Goal: Task Accomplishment & Management: Complete application form

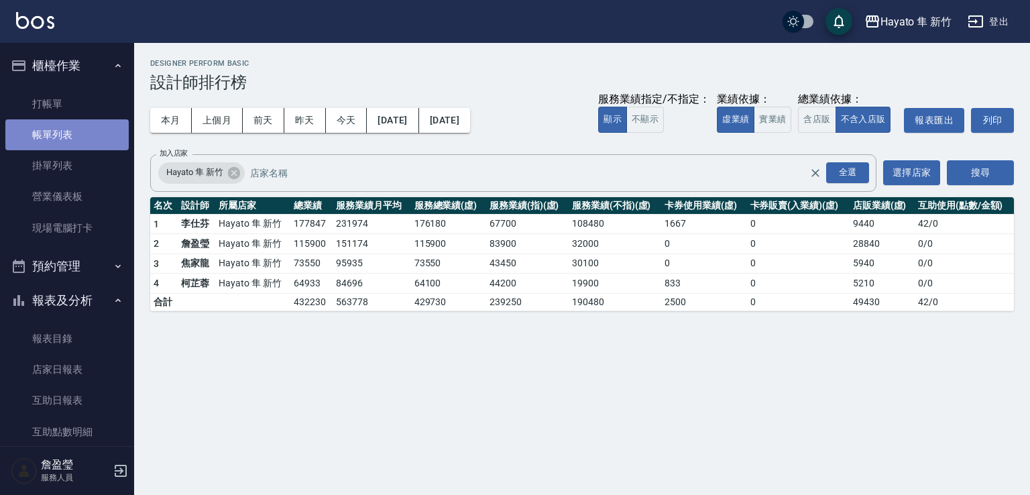
click at [83, 142] on link "帳單列表" at bounding box center [66, 134] width 123 height 31
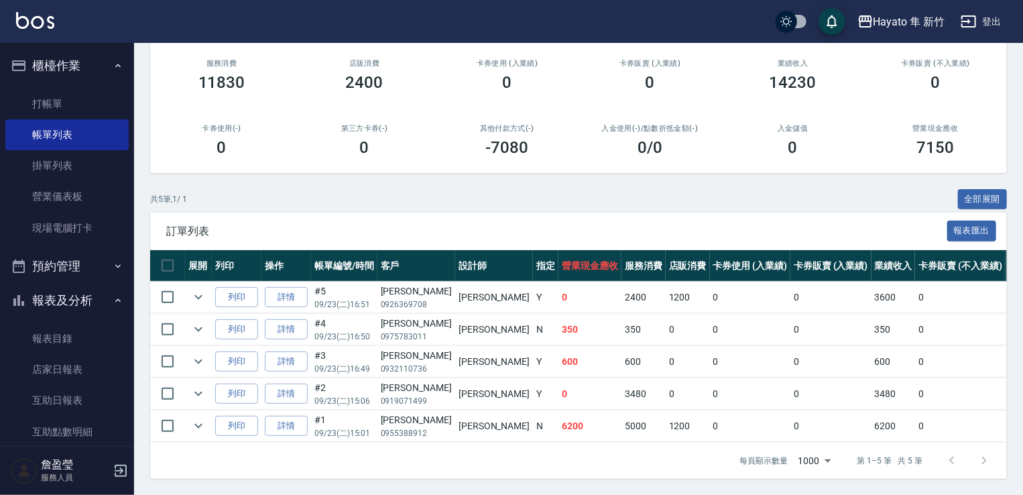
scroll to position [268, 0]
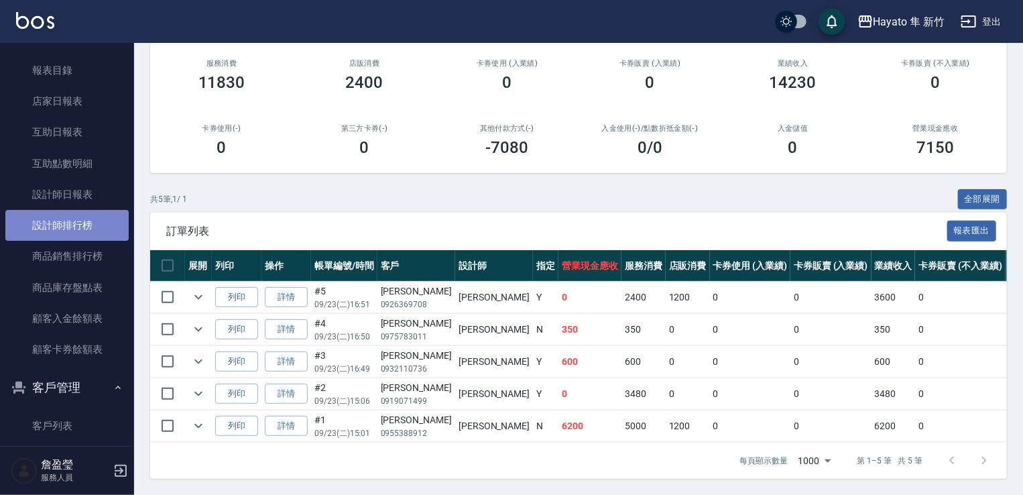
click at [66, 211] on link "設計師排行榜" at bounding box center [66, 225] width 123 height 31
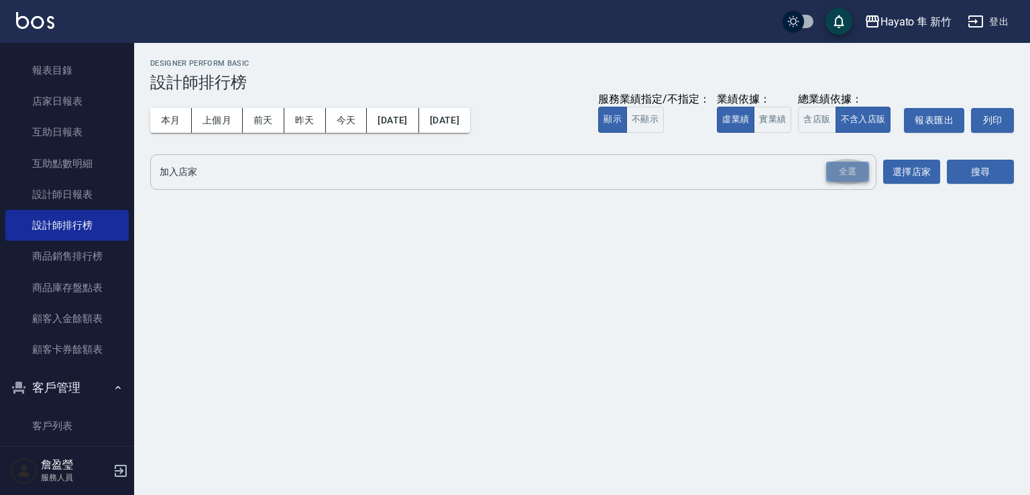
click at [848, 172] on div "全選" at bounding box center [847, 172] width 43 height 21
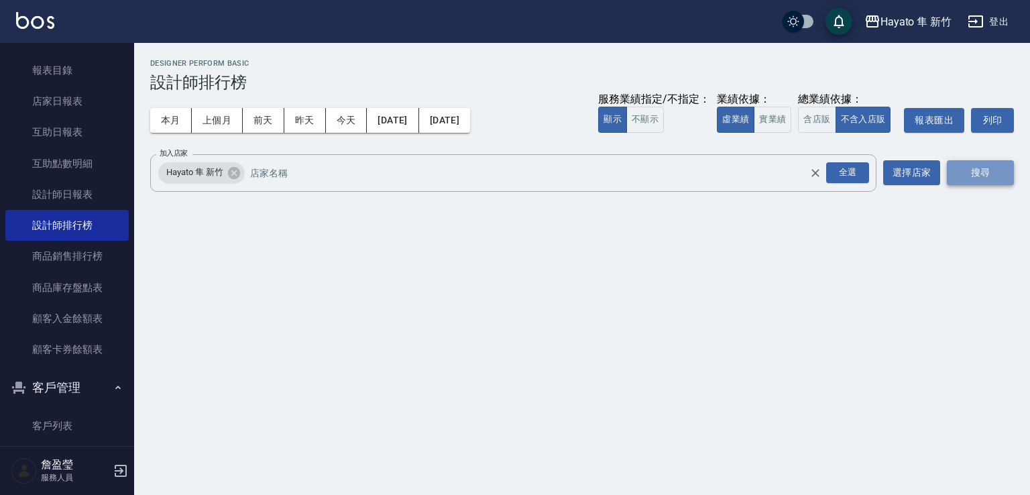
click at [966, 168] on button "搜尋" at bounding box center [980, 172] width 67 height 25
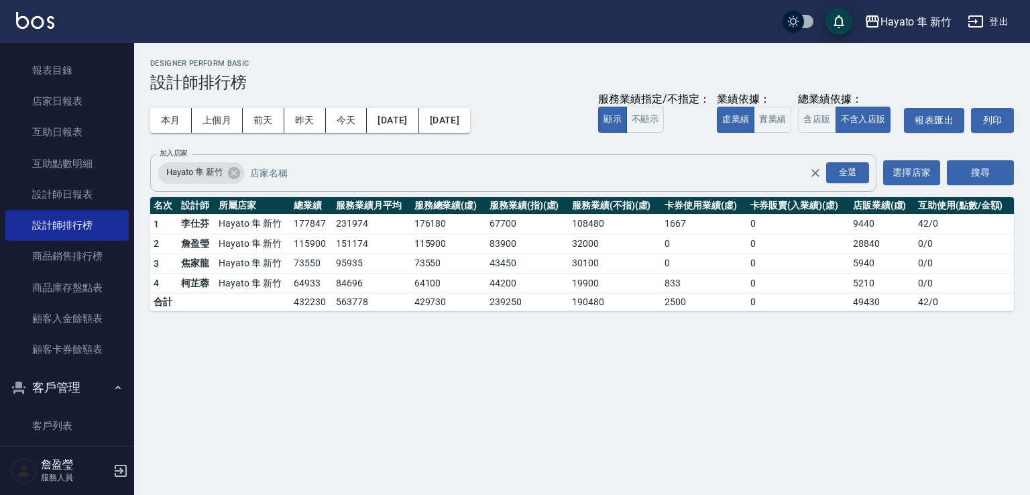
click at [643, 253] on tbody "1 [PERSON_NAME] 新竹 177847 231974 176180 67700 108480 1667 0 9440 42 / 0 2 [PERS…" at bounding box center [582, 262] width 864 height 97
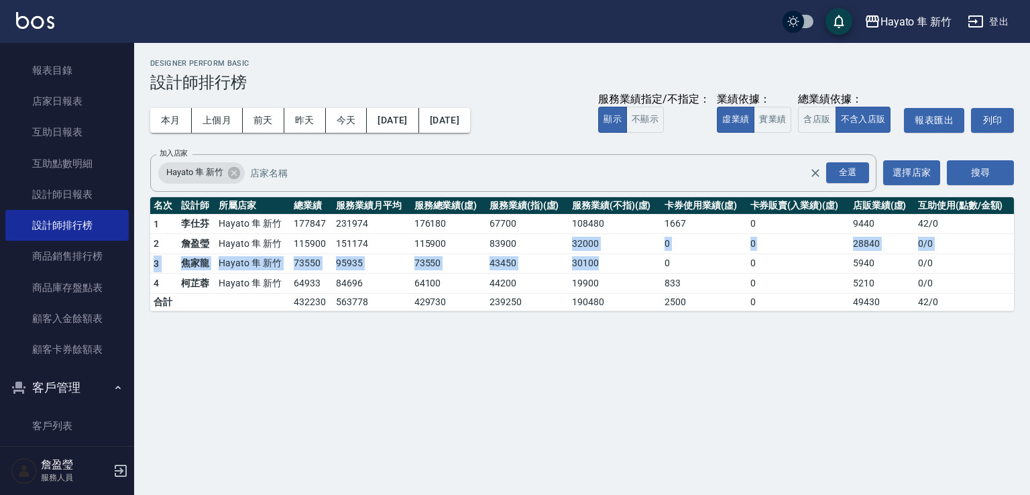
click at [749, 368] on div "Hayato 隼 新竹 [DATE] - [DATE] 設計師排行榜 列印時間： [DATE][PHONE_NUMBER]:40 Designer Perfo…" at bounding box center [515, 247] width 1030 height 495
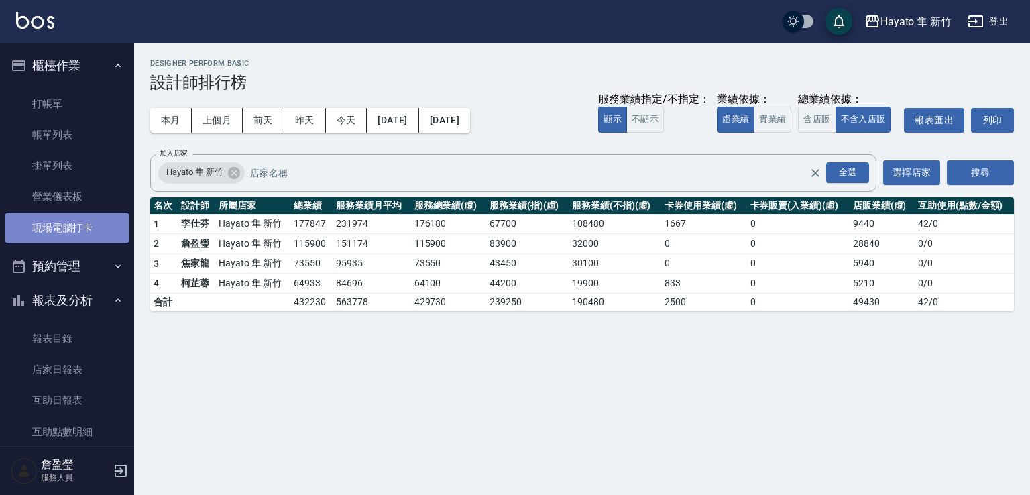
click at [80, 226] on link "現場電腦打卡" at bounding box center [66, 228] width 123 height 31
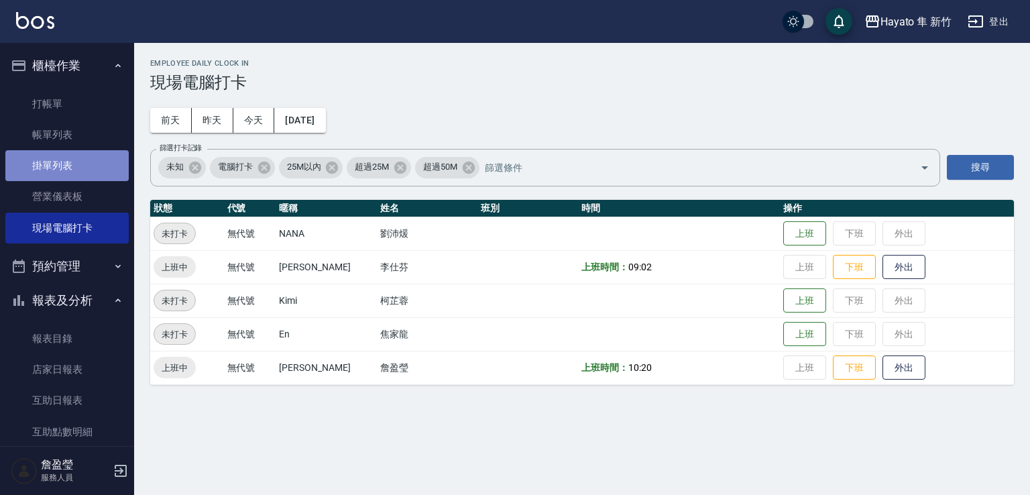
click at [68, 152] on link "掛單列表" at bounding box center [66, 165] width 123 height 31
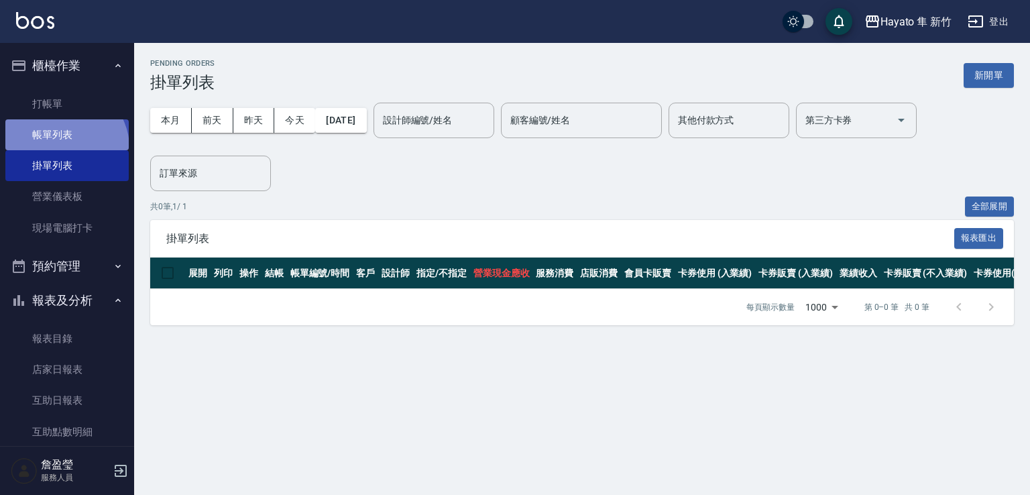
click at [64, 148] on link "帳單列表" at bounding box center [66, 134] width 123 height 31
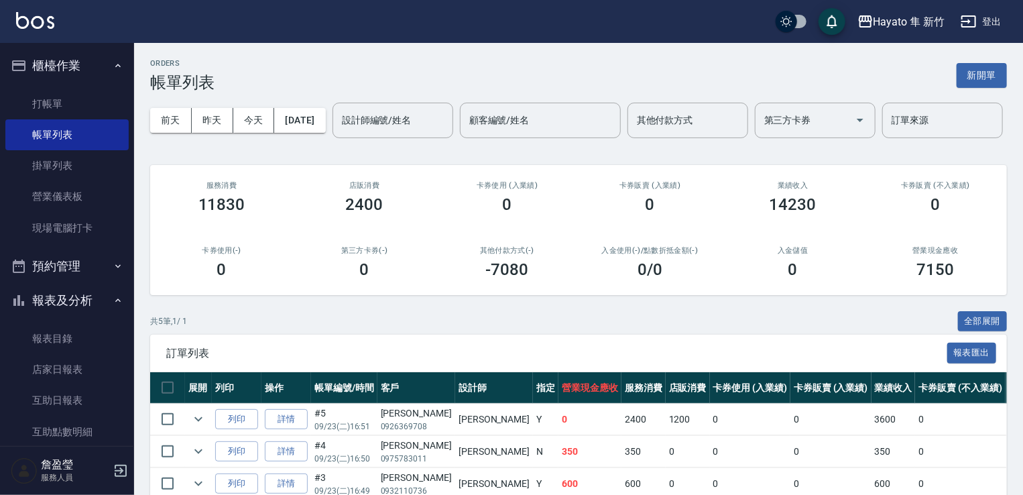
scroll to position [173, 0]
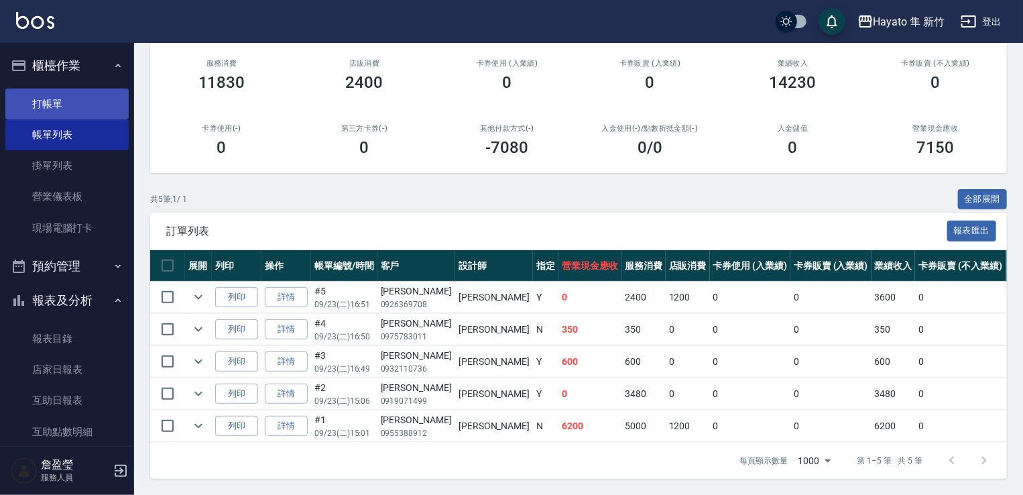
click at [60, 111] on link "打帳單" at bounding box center [66, 104] width 123 height 31
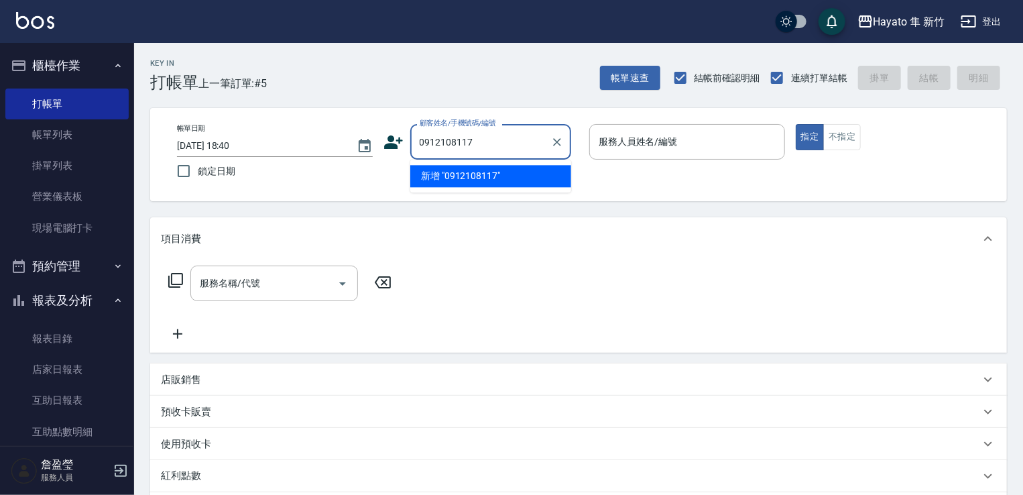
click at [508, 127] on div "0912108117 顧客姓名/手機號碼/編號" at bounding box center [490, 142] width 161 height 36
drag, startPoint x: 489, startPoint y: 144, endPoint x: 390, endPoint y: 129, distance: 99.6
click at [395, 139] on div "顧客姓名/手機號碼/編號 0912108117 顧客姓名/手機號碼/編號" at bounding box center [482, 142] width 196 height 36
type input "0912108117"
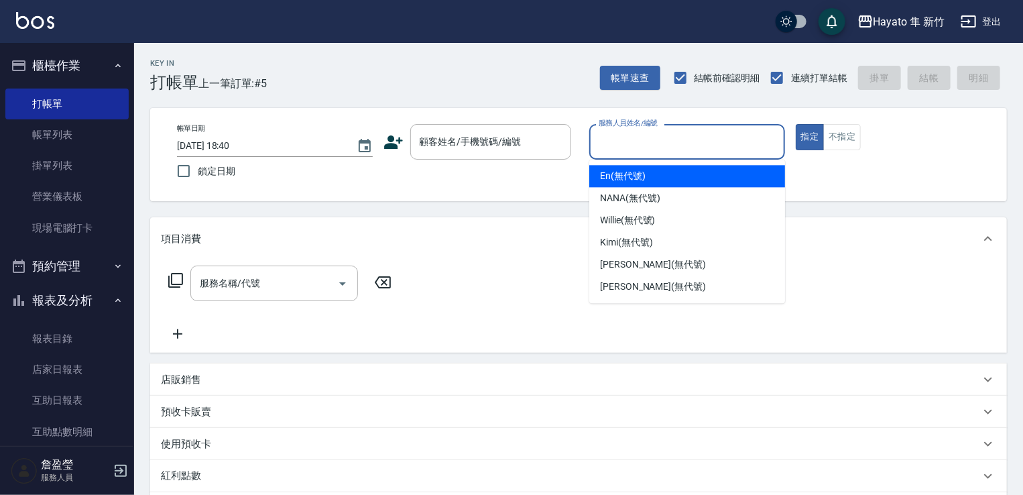
click at [675, 135] on input "服務人員姓名/編號" at bounding box center [688, 141] width 184 height 23
click at [421, 149] on input "顧客姓名/手機號碼/編號" at bounding box center [480, 141] width 129 height 23
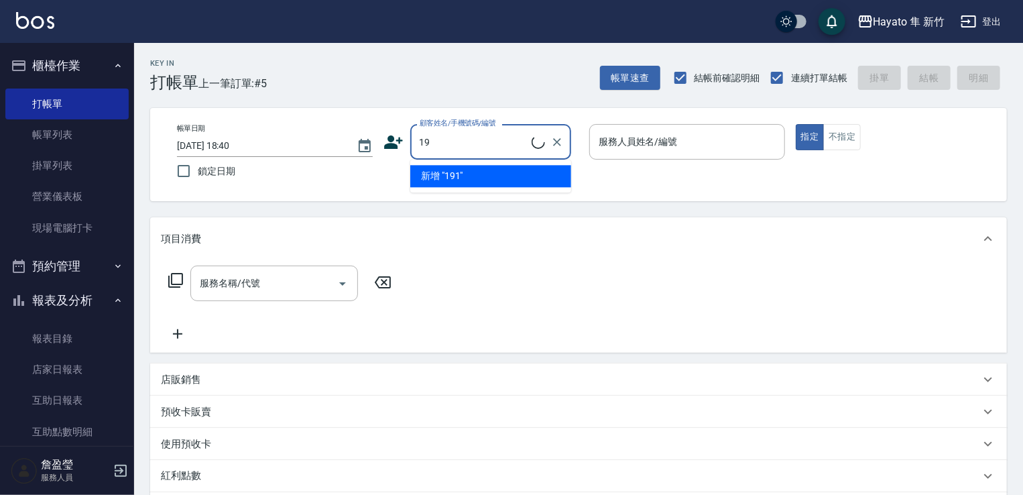
type input "1"
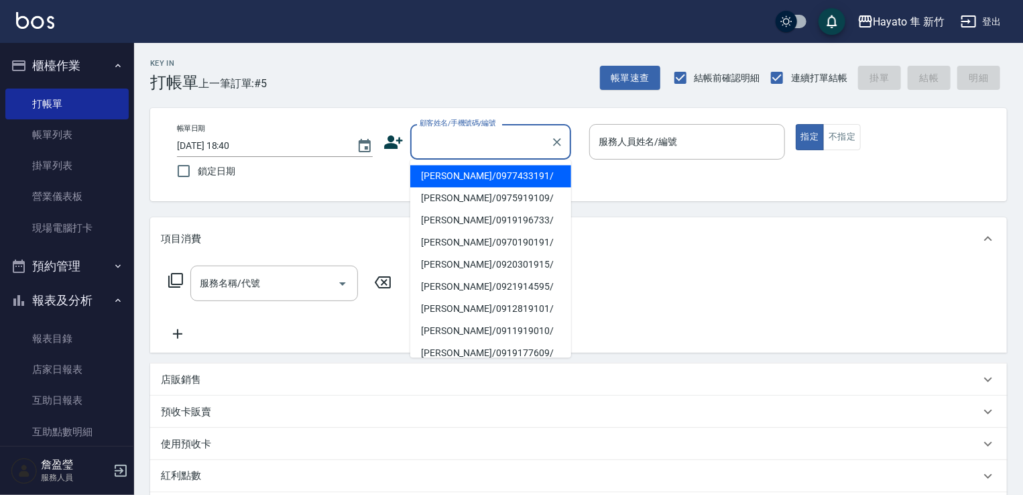
type input "1"
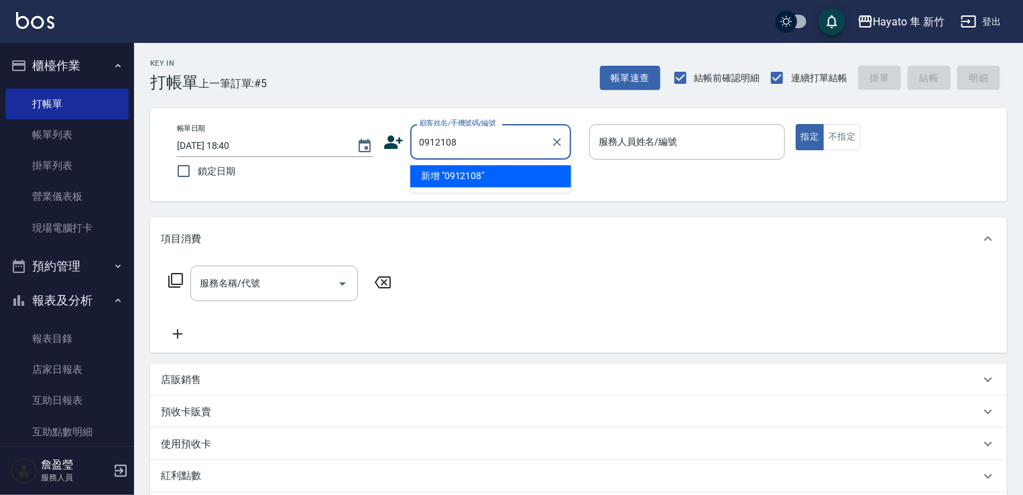
click at [480, 141] on input "0912108" at bounding box center [480, 141] width 129 height 23
type input "0912"
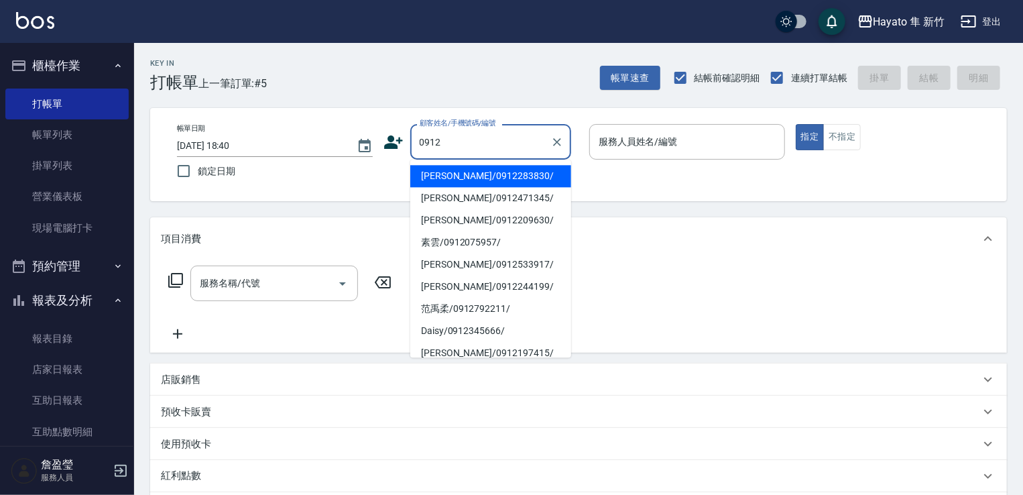
drag, startPoint x: 517, startPoint y: 171, endPoint x: 506, endPoint y: 161, distance: 15.2
click at [506, 161] on ul "[PERSON_NAME]/0912283830/ [PERSON_NAME]/0912471345/ [PERSON_NAME]/0912209630/ 素…" at bounding box center [490, 259] width 161 height 198
drag, startPoint x: 395, startPoint y: 149, endPoint x: 372, endPoint y: 144, distance: 23.9
click at [378, 149] on div "帳單日期 [DATE] 18:40 鎖定日期 顧客姓名/手機號碼/編號 0912 顧客姓名/手機號碼/編號 服務人員姓名/編號 服務人員姓名/編號 指定 不指定" at bounding box center [578, 154] width 825 height 61
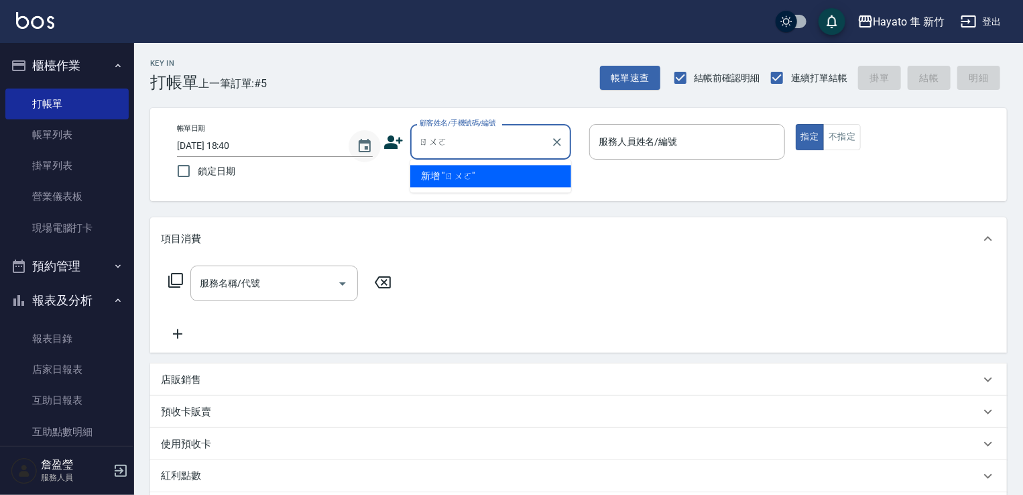
type input "[PERSON_NAME]"
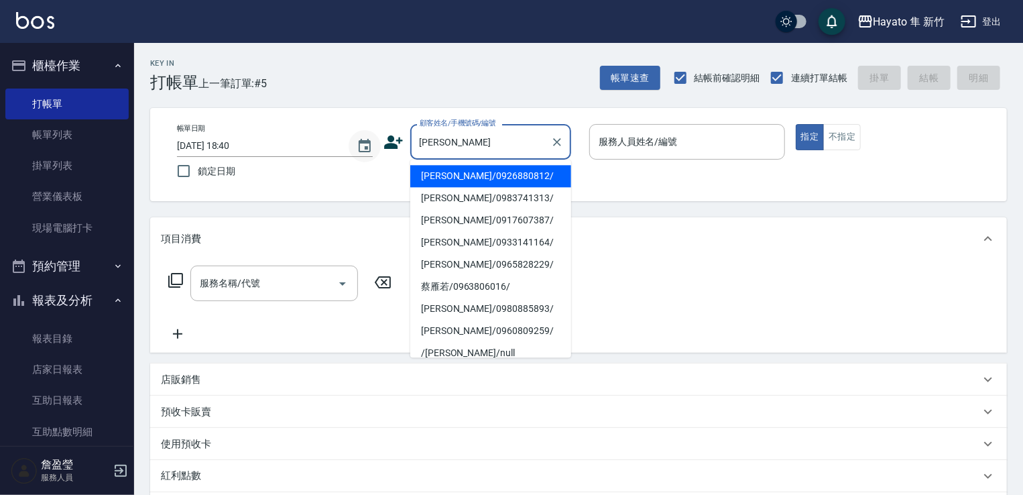
drag, startPoint x: 444, startPoint y: 142, endPoint x: 378, endPoint y: 143, distance: 65.7
click at [378, 143] on div "帳單日期 [DATE] 18:40 鎖定日期 顧客姓名/手機號碼/編號 若 顧客姓名/手機號碼/編號 服務人員姓名/編號 服務人員姓名/編號 指定 不指定" at bounding box center [578, 154] width 825 height 61
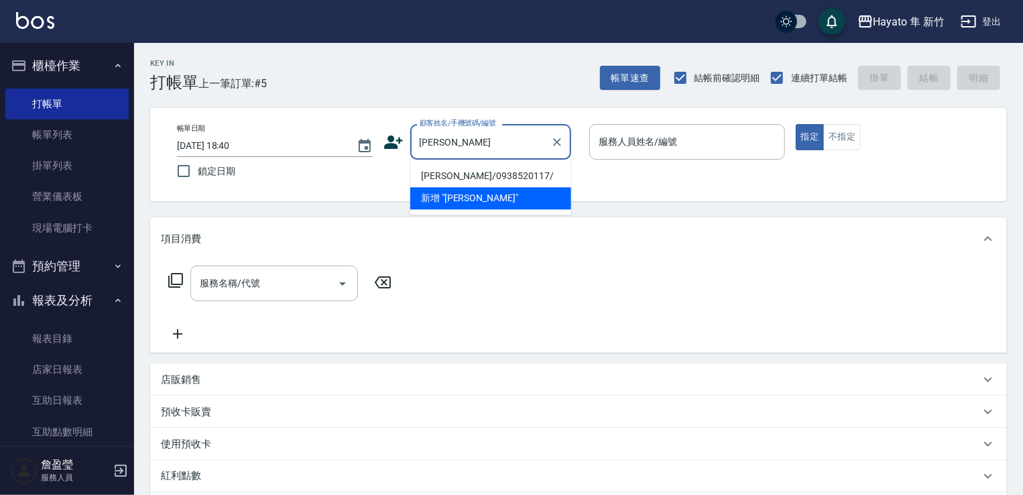
click at [465, 174] on li "[PERSON_NAME]/0938520117/" at bounding box center [490, 176] width 161 height 22
type input "[PERSON_NAME]/0938520117/"
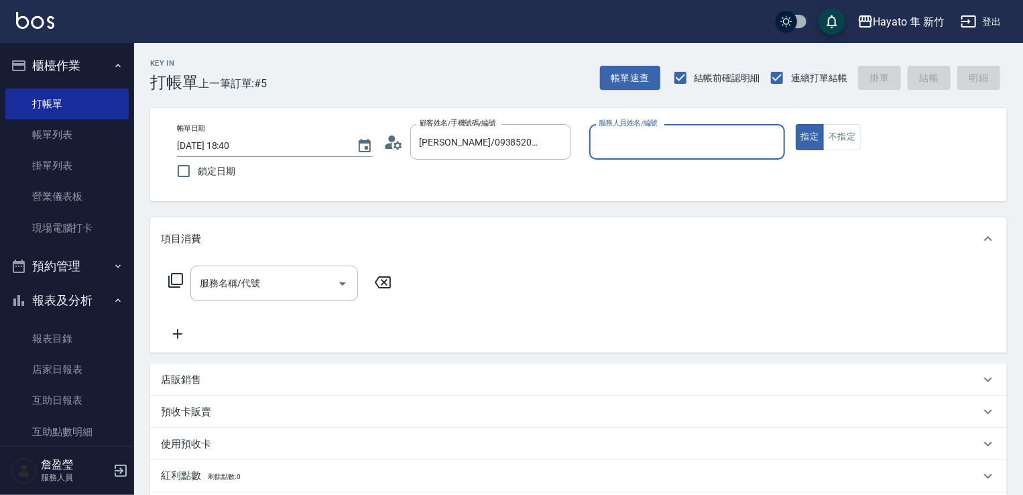
type input "[PERSON_NAME](無代號)"
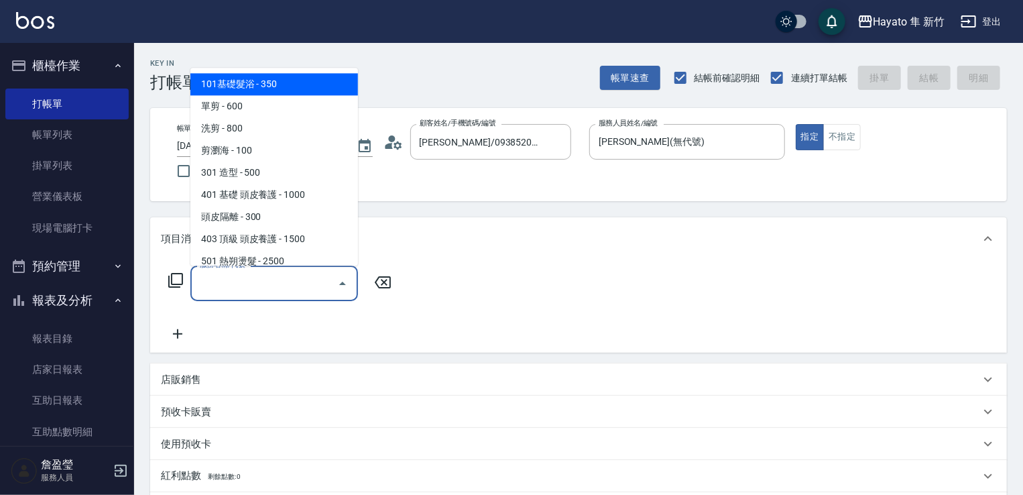
click at [268, 295] on input "服務名稱/代號" at bounding box center [264, 283] width 135 height 23
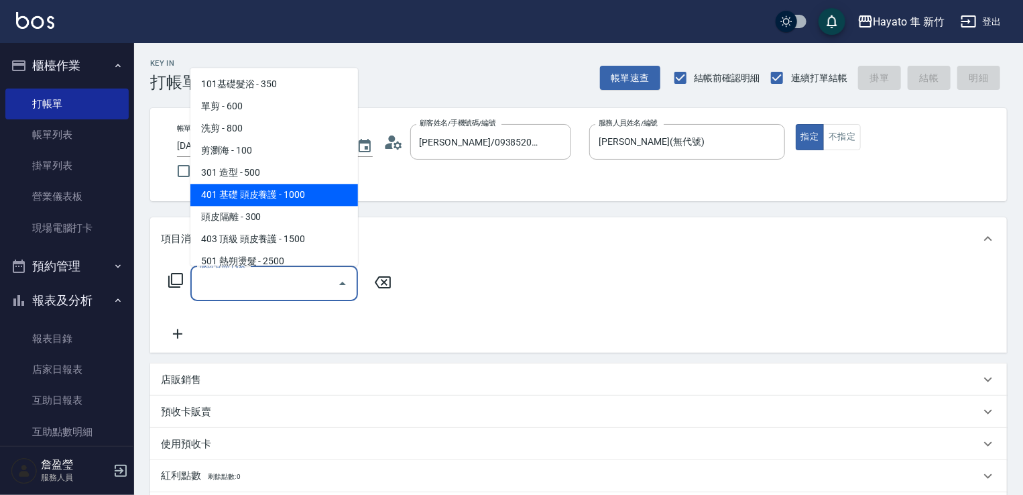
scroll to position [233, 0]
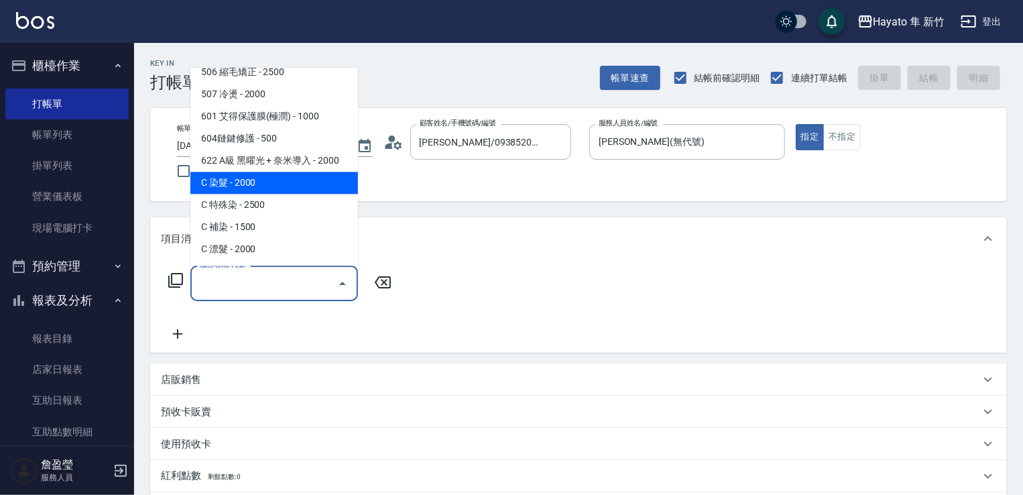
click at [266, 188] on span "C 染髮 - 2000" at bounding box center [274, 183] width 168 height 22
type input "C 染髮(701)"
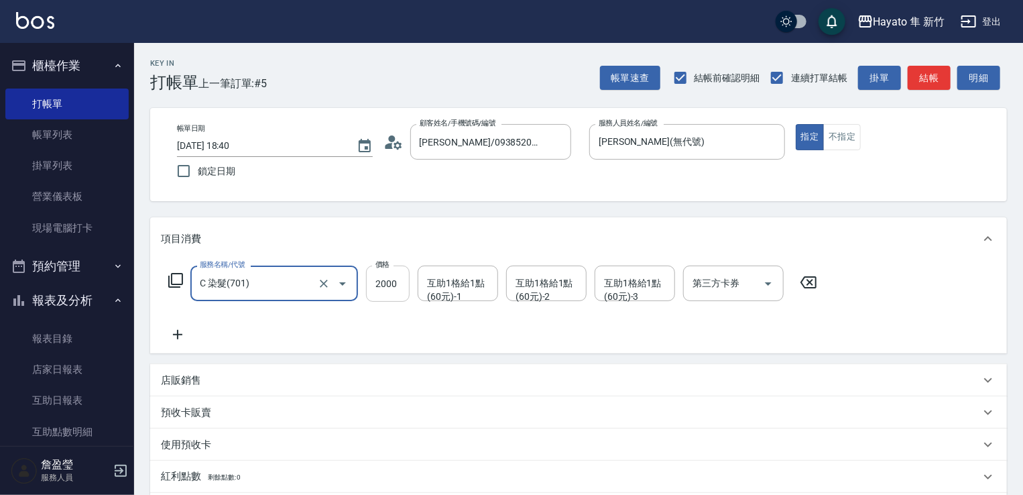
click at [402, 285] on input "2000" at bounding box center [388, 284] width 44 height 36
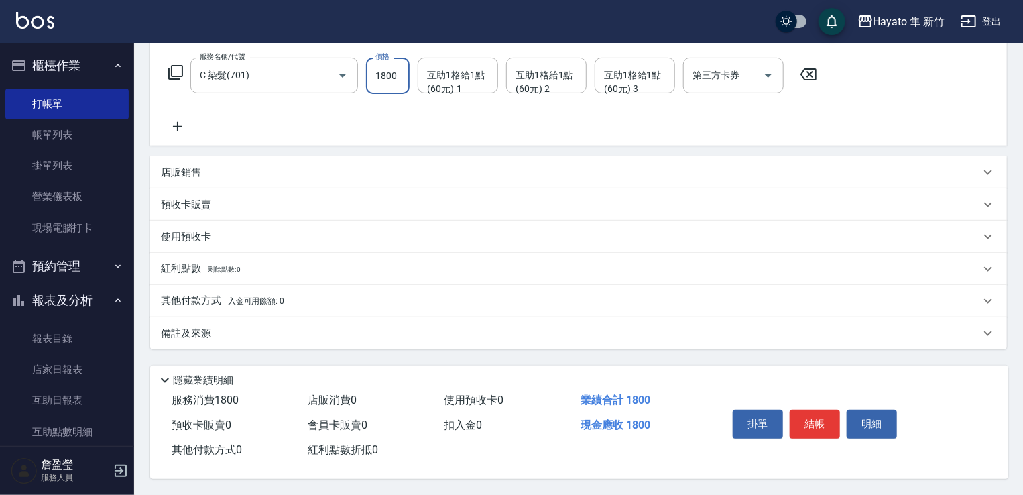
type input "1800"
click at [204, 302] on p "其他付款方式 入金可用餘額: 0" at bounding box center [222, 301] width 123 height 15
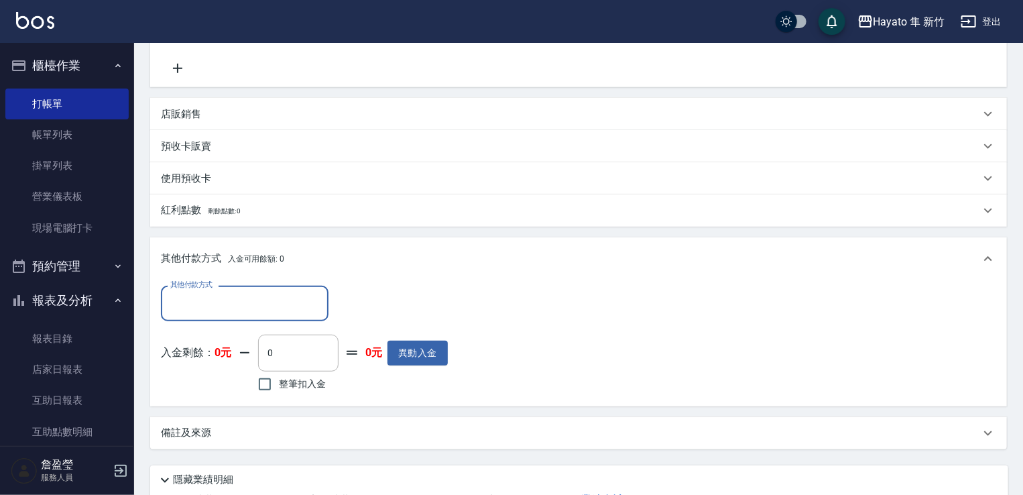
scroll to position [347, 0]
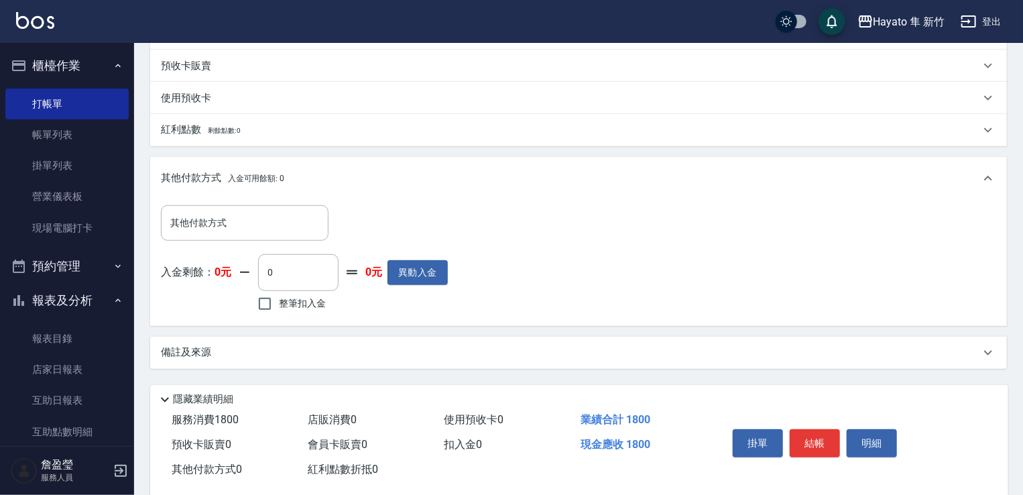
click at [221, 355] on div "備註及來源" at bounding box center [571, 352] width 820 height 14
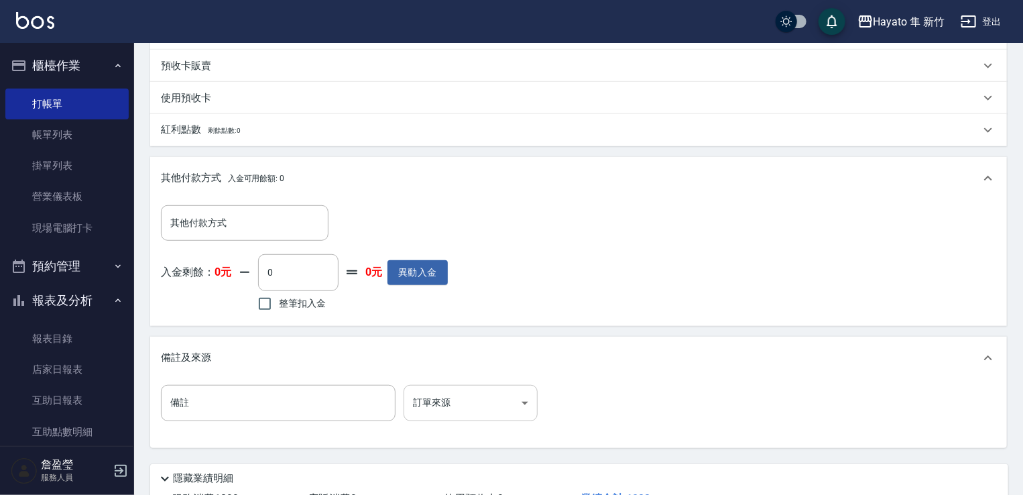
drag, startPoint x: 396, startPoint y: 402, endPoint x: 447, endPoint y: 404, distance: 50.3
click at [403, 404] on div "備註 備註 訂單來源 ​ 訂單來源" at bounding box center [353, 403] width 385 height 36
click at [447, 404] on body "Hayato 隼 新竹 登出 櫃檯作業 打帳單 帳單列表 掛單列表 營業儀表板 現場電腦打卡 預約管理 預約管理 報表及分析 報表目錄 店家日報表 互助日報表…" at bounding box center [511, 123] width 1023 height 940
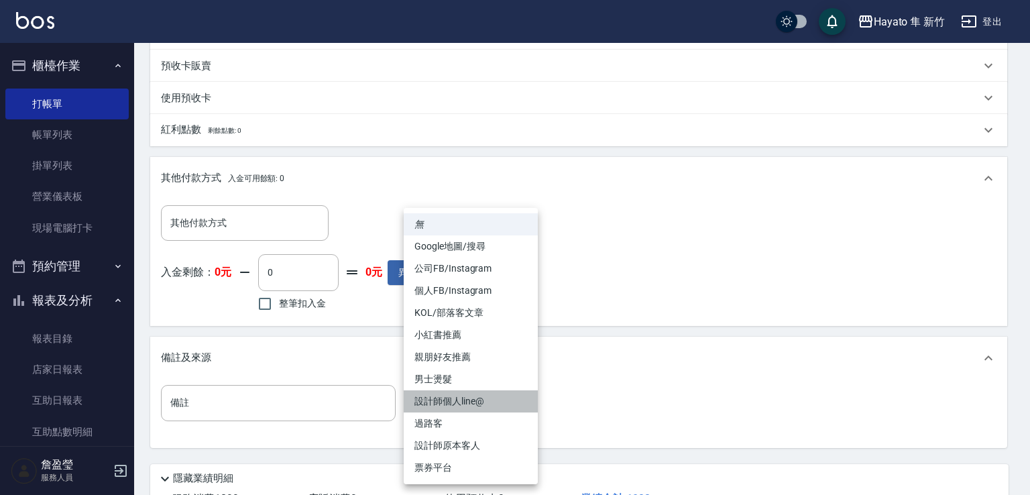
click at [509, 396] on li "設計師個人line@" at bounding box center [471, 401] width 134 height 22
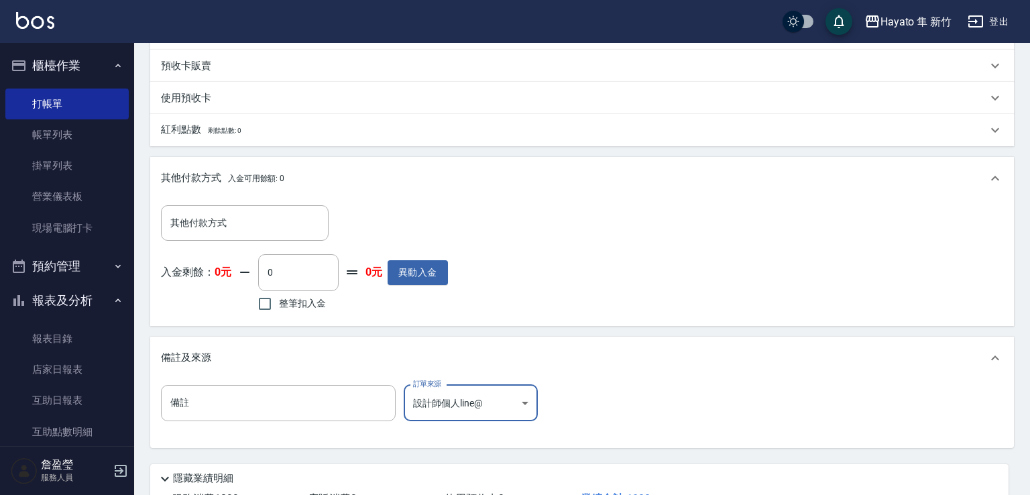
click at [508, 396] on body "Hayato 隼 新竹 登出 櫃檯作業 打帳單 帳單列表 掛單列表 營業儀表板 現場電腦打卡 預約管理 預約管理 報表及分析 報表目錄 店家日報表 互助日報表…" at bounding box center [515, 123] width 1030 height 940
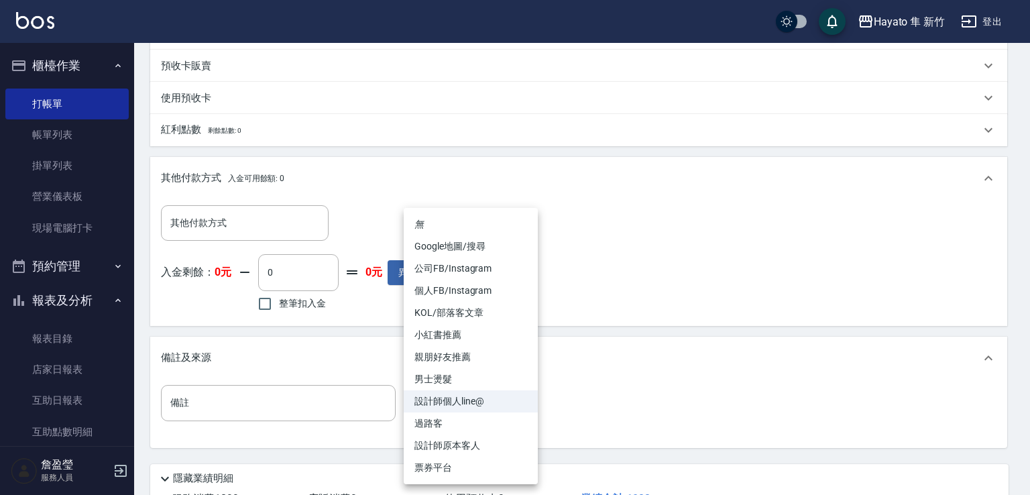
click at [469, 443] on li "設計師原本客人" at bounding box center [471, 446] width 134 height 22
type input "設計師原本客人"
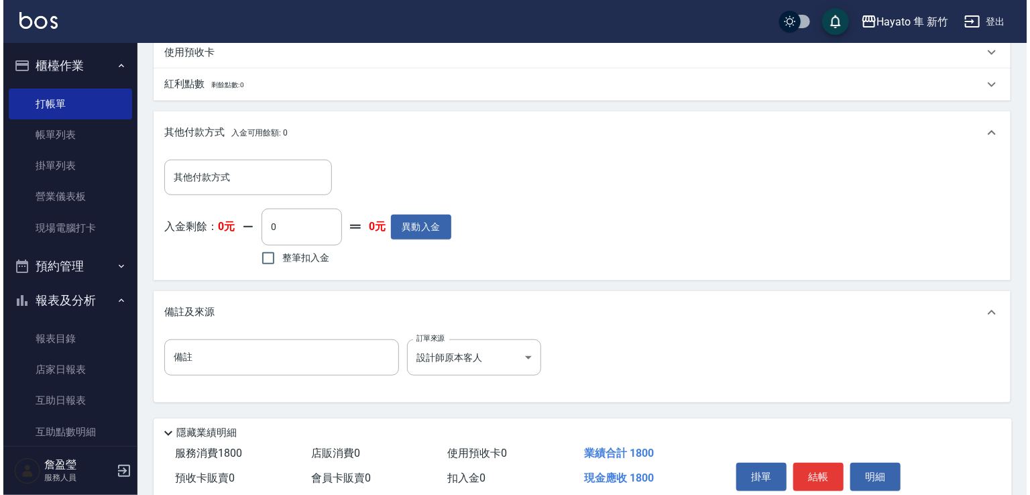
scroll to position [449, 0]
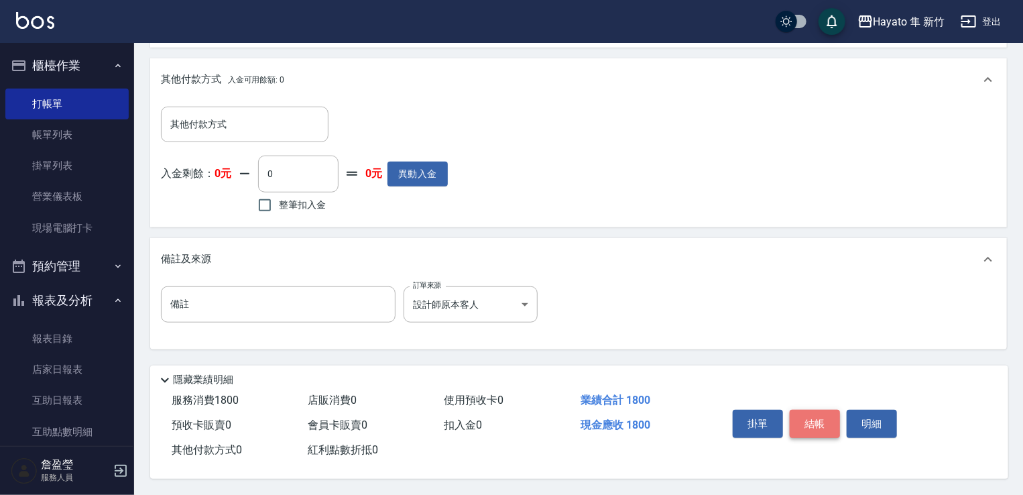
click at [797, 422] on button "結帳" at bounding box center [815, 424] width 50 height 28
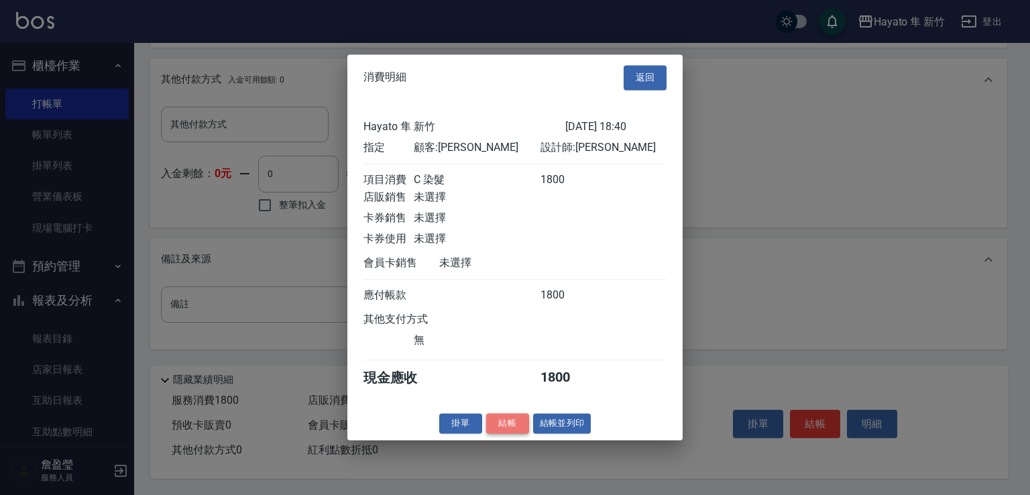
click at [500, 433] on button "結帳" at bounding box center [507, 423] width 43 height 21
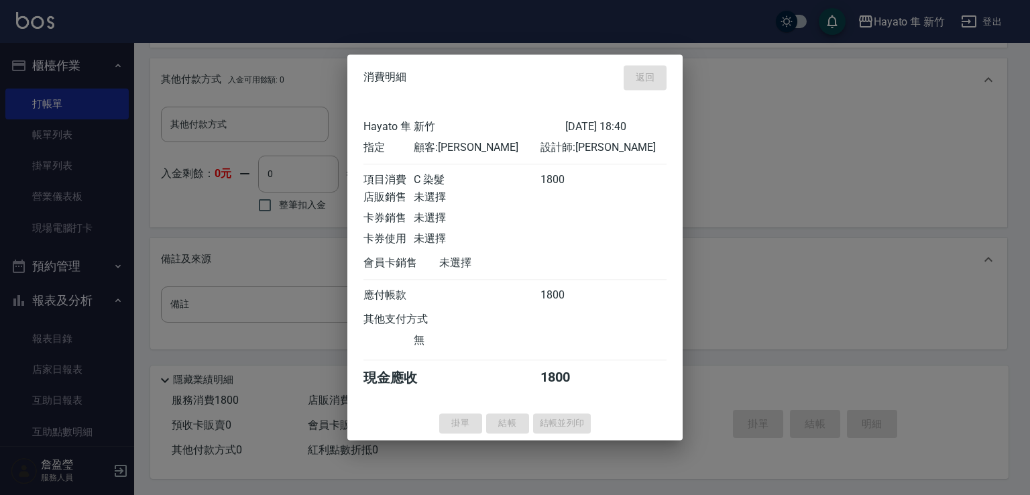
type input "[DATE] 18:43"
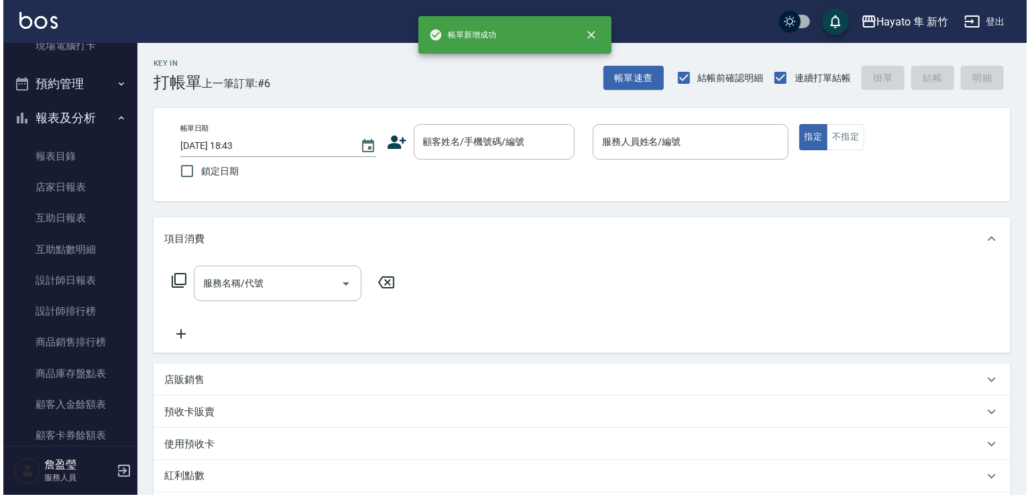
scroll to position [402, 0]
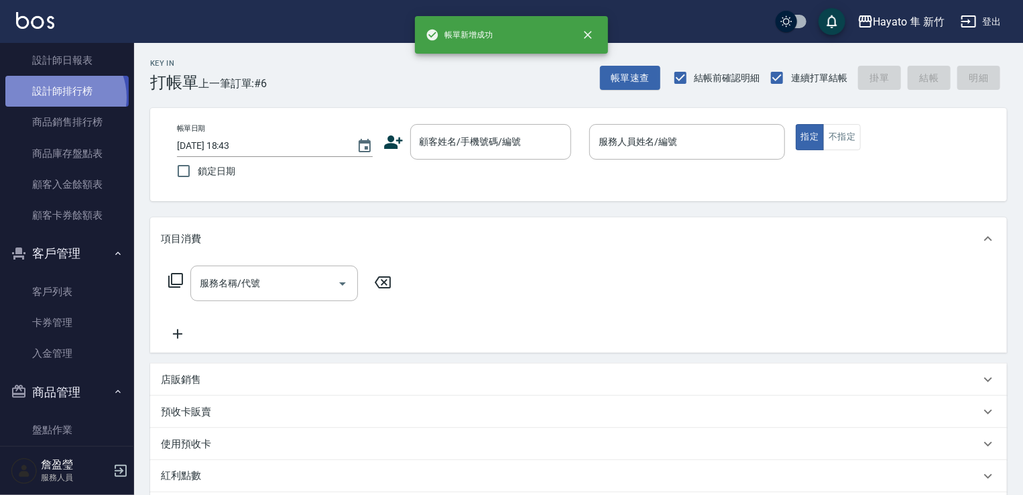
click at [62, 97] on link "設計師排行榜" at bounding box center [66, 91] width 123 height 31
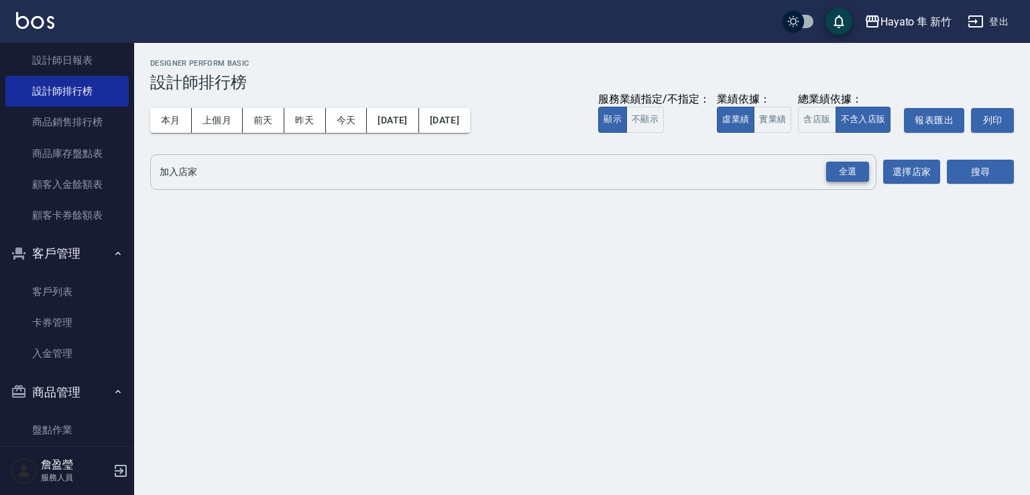
click at [846, 178] on div "全選" at bounding box center [847, 172] width 43 height 21
click at [975, 161] on button "搜尋" at bounding box center [980, 172] width 67 height 25
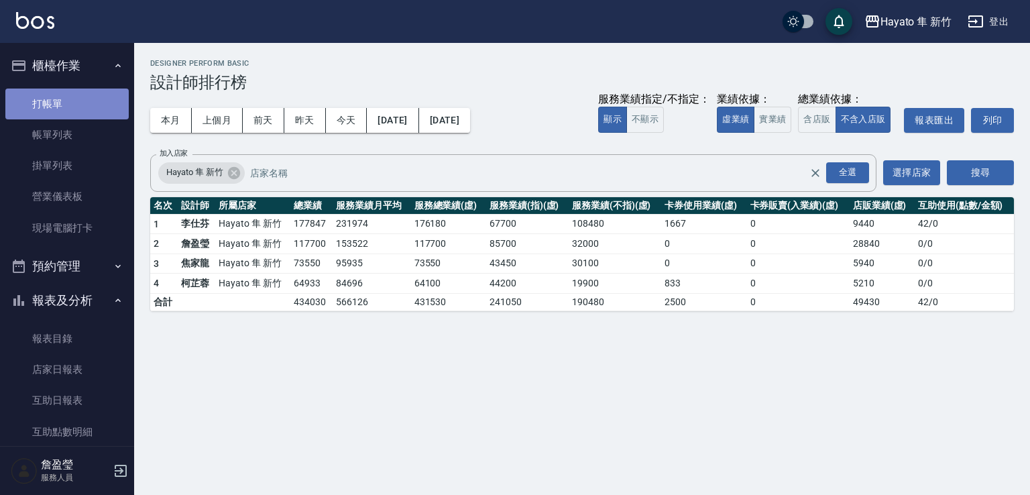
click at [76, 100] on link "打帳單" at bounding box center [66, 104] width 123 height 31
